Goal: Check status: Check status

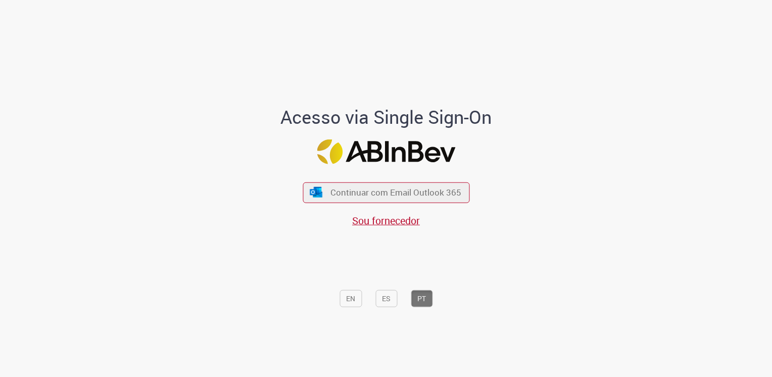
click at [657, 106] on div "Acesso via Single Sign-On Continuar com Email Outlook 365 Sou fornecedor EN ES …" at bounding box center [385, 193] width 591 height 374
click at [388, 223] on span "Sou fornecedor" at bounding box center [386, 220] width 68 height 14
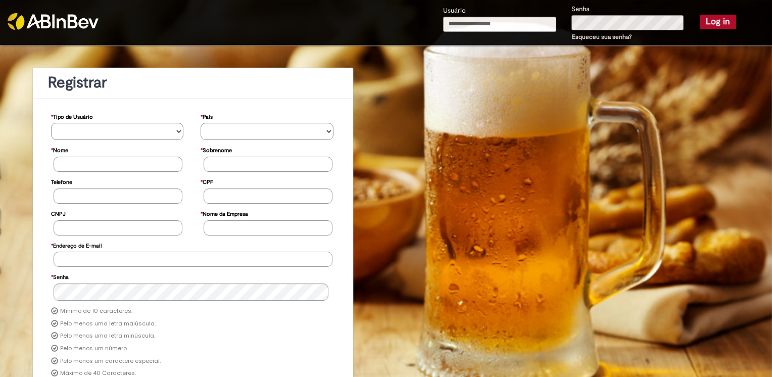
type input "**********"
click at [711, 23] on button "Log in" at bounding box center [718, 22] width 36 height 14
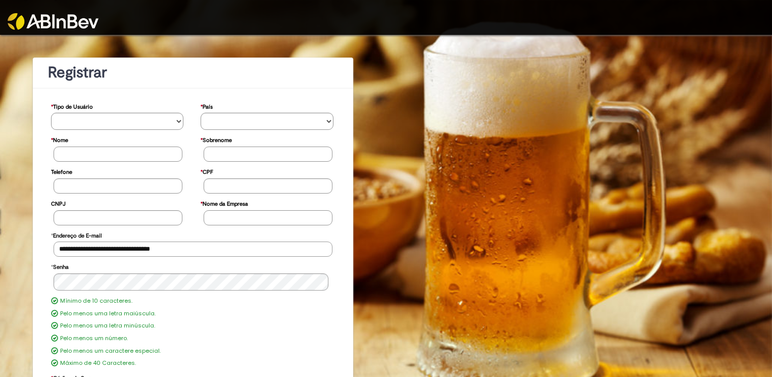
click at [102, 246] on input "**********" at bounding box center [193, 249] width 279 height 15
type input "**********"
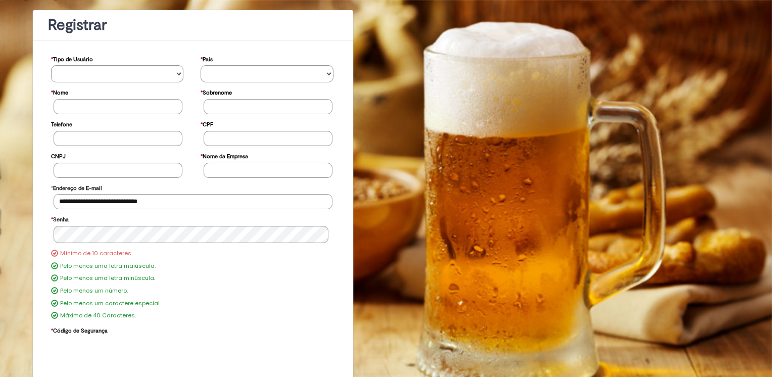
scroll to position [78, 0]
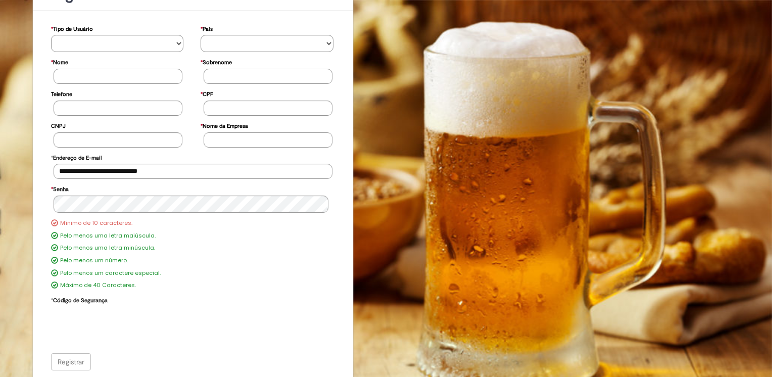
click at [205, 244] on div "Mínimo de 10 caracteres. Pelo menos uma letra maiúscula. Pelo menos uma letra m…" at bounding box center [193, 254] width 300 height 75
click at [75, 358] on div "Registrar" at bounding box center [193, 361] width 285 height 17
click at [281, 254] on div "Mínimo de 10 caracteres. Pelo menos uma letra maiúscula. Pelo menos uma letra m…" at bounding box center [193, 254] width 300 height 75
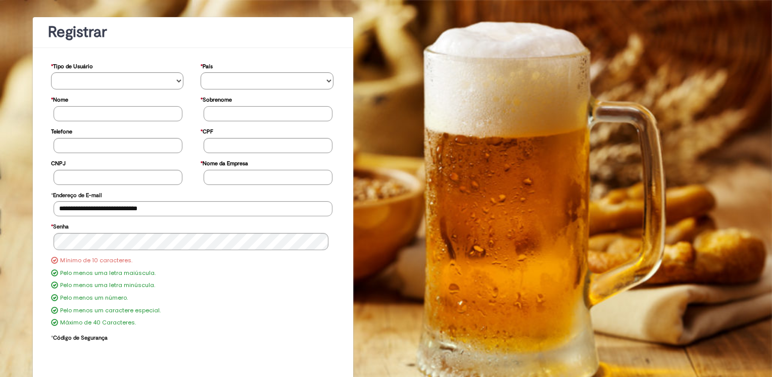
scroll to position [0, 0]
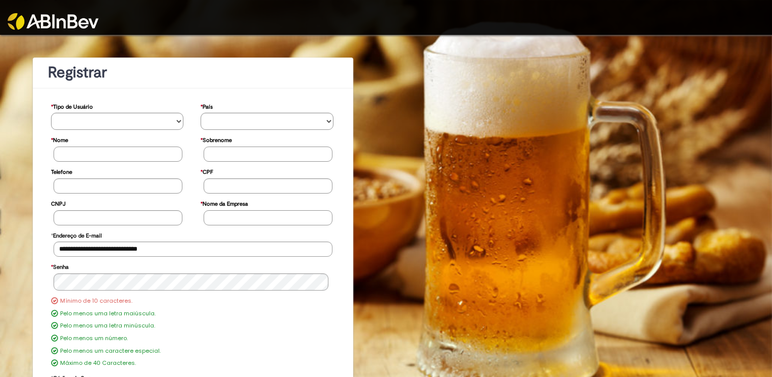
click at [47, 18] on img at bounding box center [53, 21] width 91 height 17
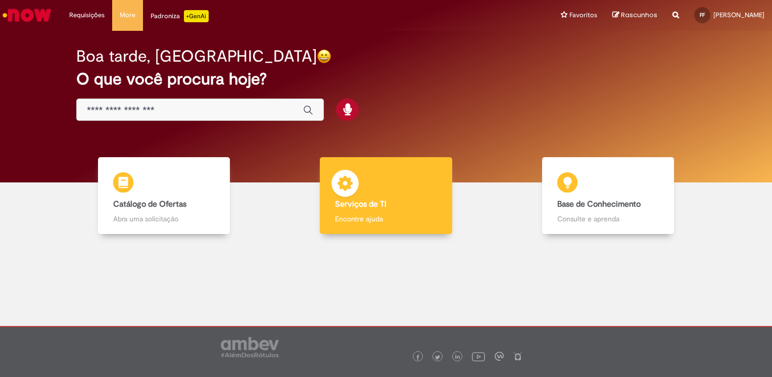
click at [419, 201] on h4 "Serviços de TI" at bounding box center [386, 204] width 102 height 9
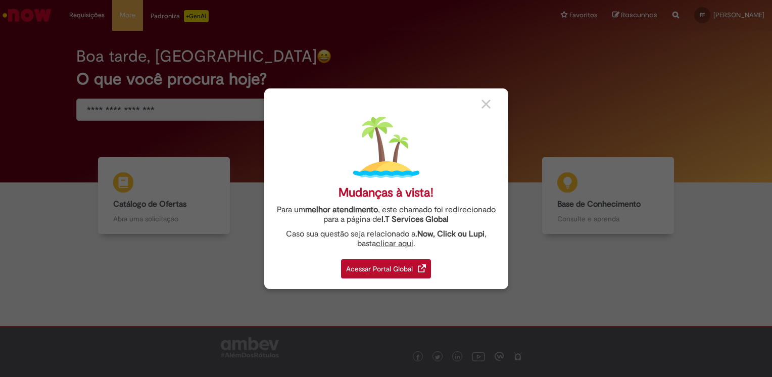
click at [394, 266] on div "Acessar Portal Global" at bounding box center [386, 268] width 90 height 19
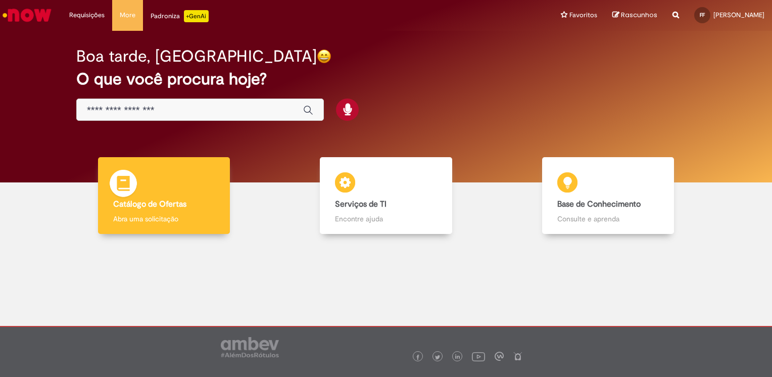
click at [154, 184] on div "Catálogo de Ofertas Catálogo de Ofertas Abra uma solicitação" at bounding box center [164, 195] width 132 height 77
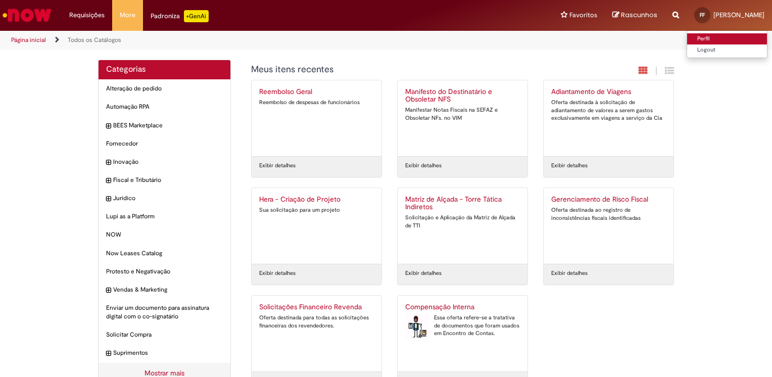
click at [700, 41] on link "Perfil" at bounding box center [728, 38] width 80 height 11
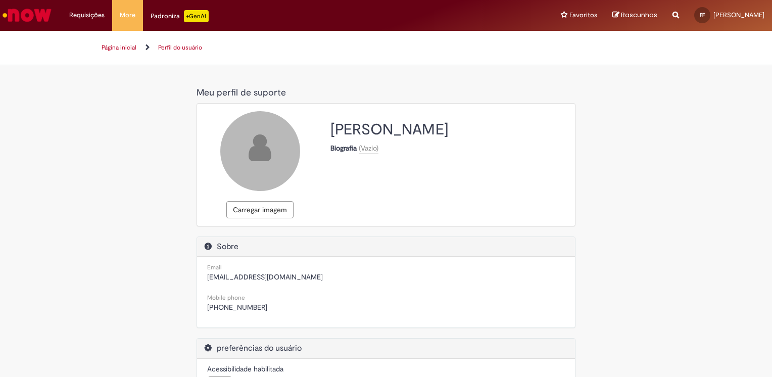
click at [104, 45] on link "Página inicial" at bounding box center [119, 47] width 35 height 8
click at [110, 45] on link "Página inicial" at bounding box center [119, 47] width 35 height 8
click at [89, 15] on li "Requisições Exibir Todas as Solicitações" at bounding box center [87, 15] width 51 height 30
click at [90, 39] on link "Exibir Todas as Solicitações" at bounding box center [117, 40] width 111 height 11
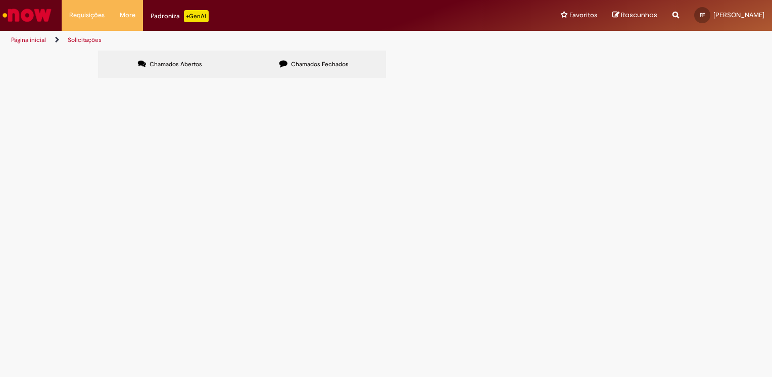
click at [288, 66] on icon at bounding box center [284, 64] width 8 height 8
click at [214, 68] on label "Chamados Abertos" at bounding box center [170, 64] width 144 height 27
click at [299, 66] on span "Chamados Fechados" at bounding box center [320, 64] width 58 height 8
click at [201, 69] on label "Chamados Abertos" at bounding box center [170, 64] width 144 height 27
click at [8, 13] on img "Ir para a Homepage" at bounding box center [27, 15] width 52 height 20
